Goal: Information Seeking & Learning: Learn about a topic

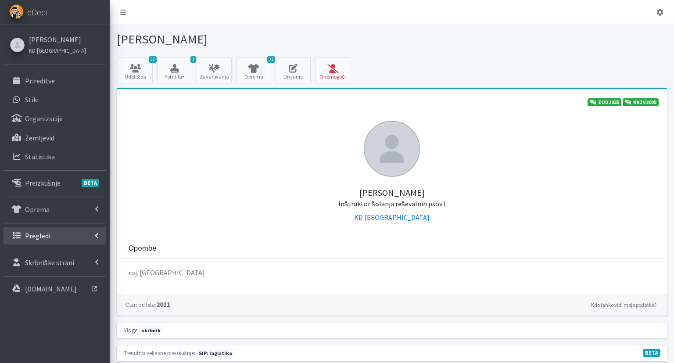
click at [55, 239] on link "Pregledi" at bounding box center [55, 236] width 103 height 18
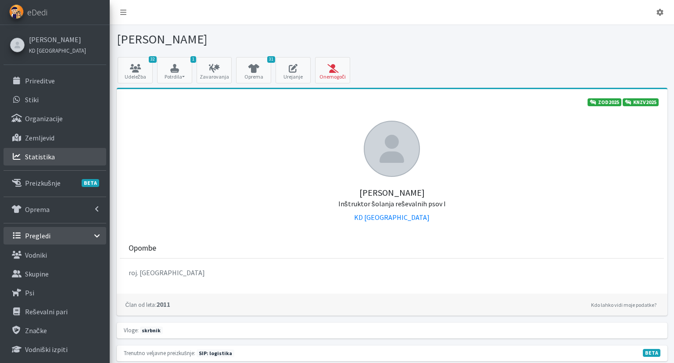
click at [52, 150] on link "Statistika" at bounding box center [55, 157] width 103 height 18
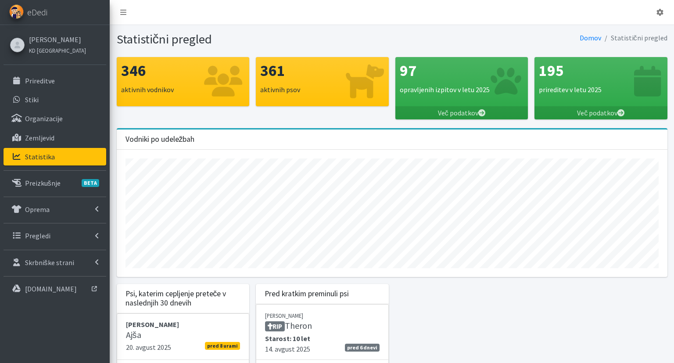
click at [328, 86] on p "aktivnih psov" at bounding box center [322, 89] width 124 height 11
click at [363, 82] on icon at bounding box center [365, 81] width 38 height 34
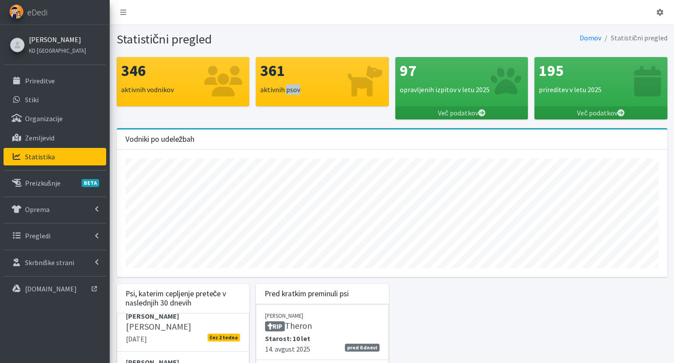
click at [61, 36] on link "[PERSON_NAME]" at bounding box center [57, 39] width 57 height 11
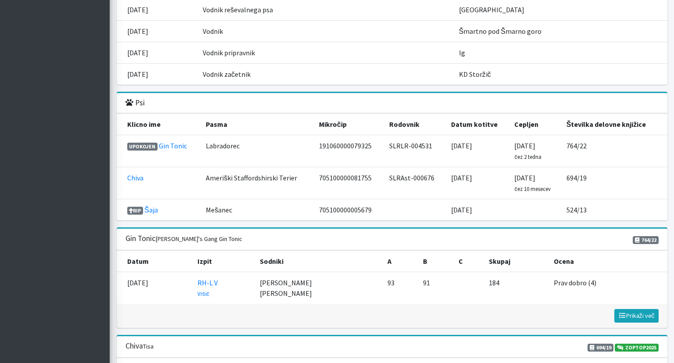
scroll to position [1112, 0]
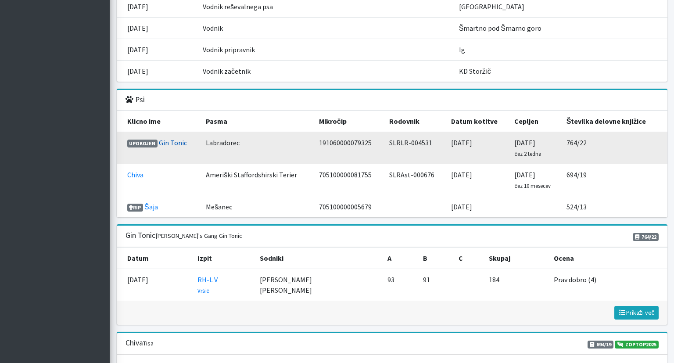
click at [173, 138] on link "Gin Tonic" at bounding box center [173, 142] width 28 height 9
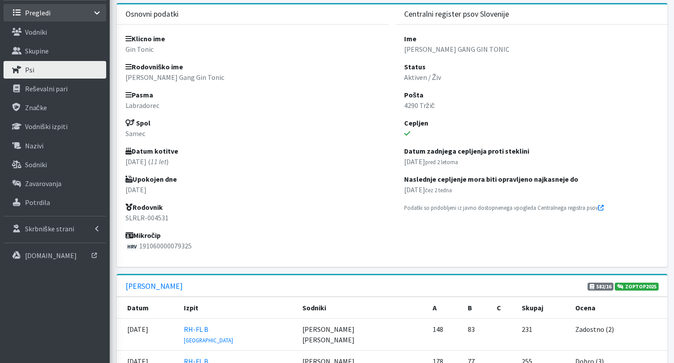
scroll to position [232, 0]
